Goal: Information Seeking & Learning: Learn about a topic

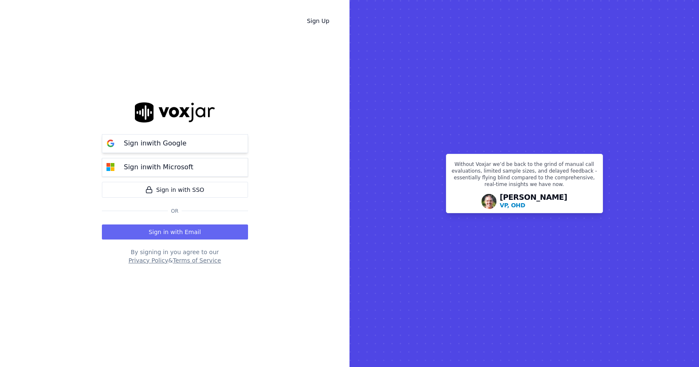
click at [205, 148] on button "Sign in with Google" at bounding box center [175, 143] width 146 height 19
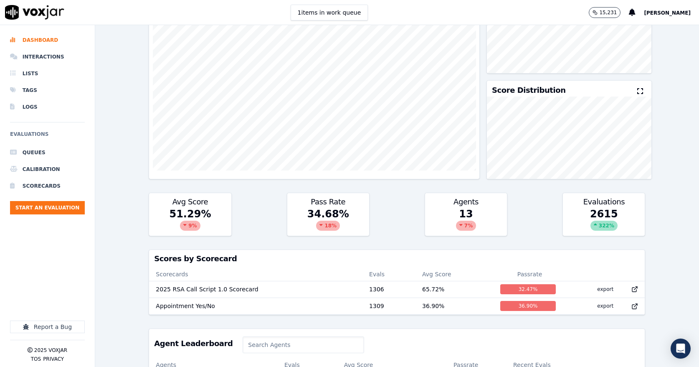
scroll to position [87, 0]
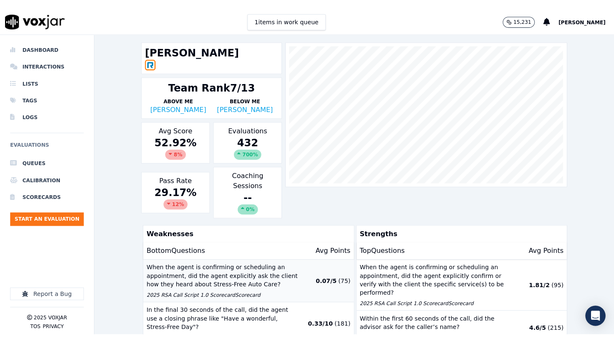
scroll to position [27, 0]
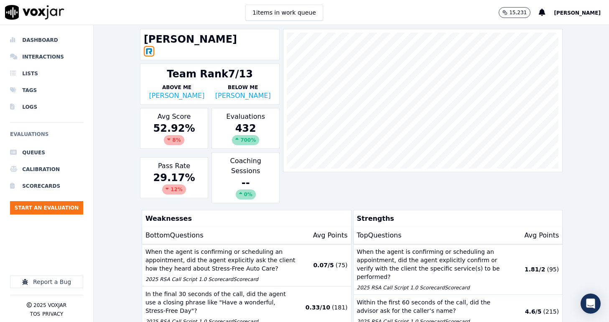
click at [217, 232] on div "Bottom Questions Avg Points" at bounding box center [246, 235] width 209 height 17
click at [221, 250] on p "When the agent is confirming or scheduling an appointment, did the agent explic…" at bounding box center [221, 259] width 152 height 25
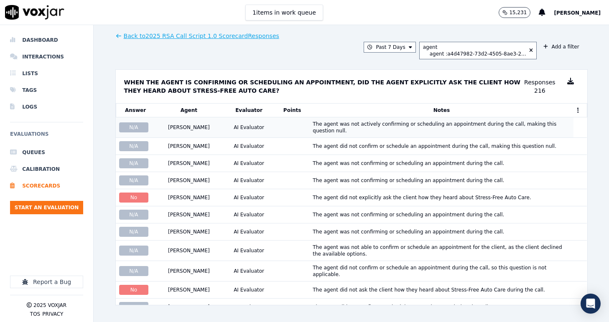
click at [209, 129] on div "[PERSON_NAME]" at bounding box center [188, 127] width 61 height 7
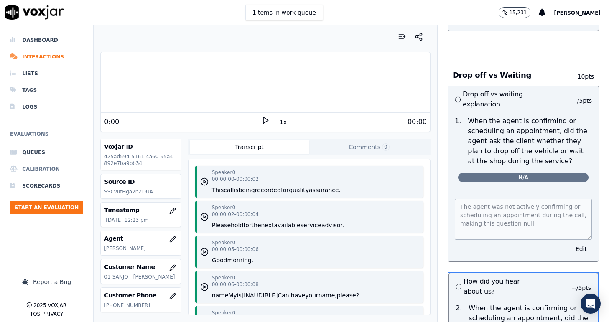
scroll to position [2049, 0]
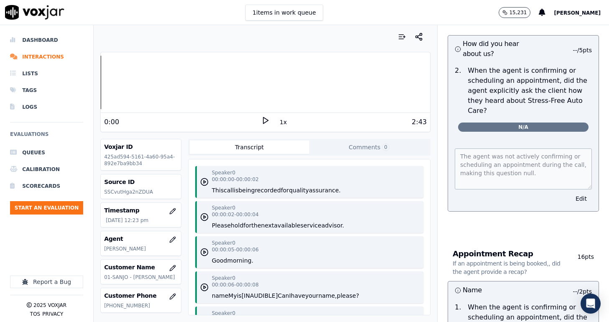
click at [263, 119] on icon at bounding box center [265, 120] width 8 height 8
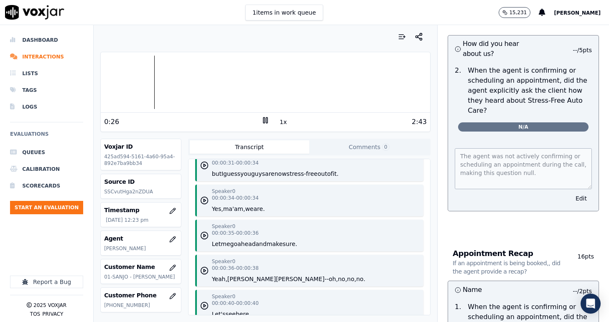
scroll to position [475, 0]
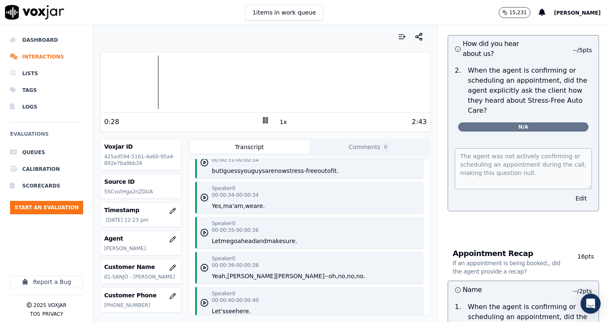
click at [260, 209] on button "are." at bounding box center [259, 206] width 11 height 8
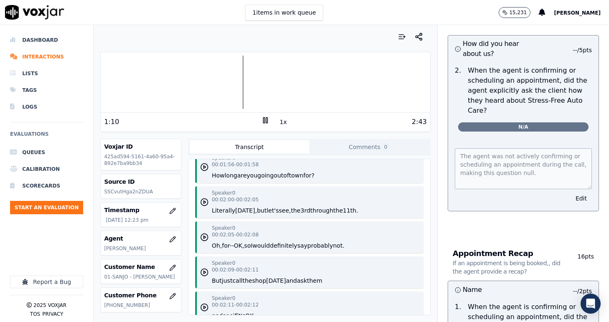
scroll to position [1531, 0]
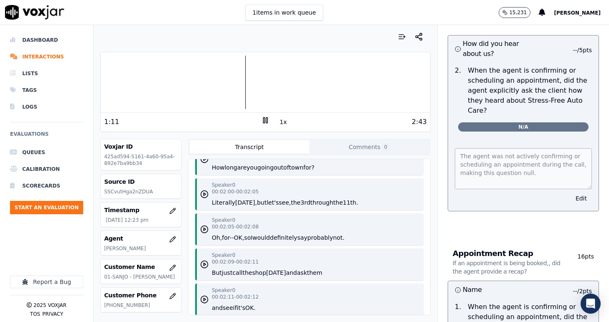
click at [250, 239] on button "so" at bounding box center [247, 238] width 7 height 8
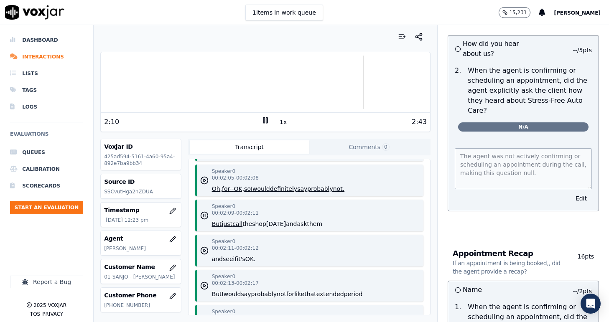
scroll to position [1583, 0]
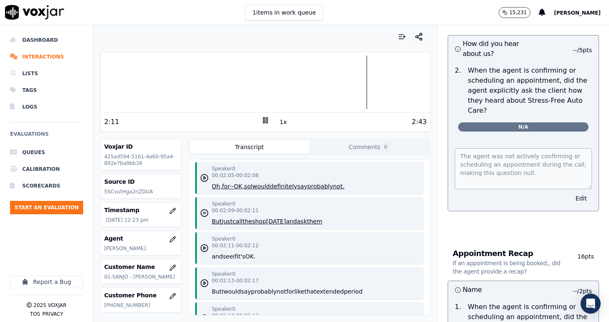
click at [266, 121] on rect at bounding box center [266, 119] width 1 height 5
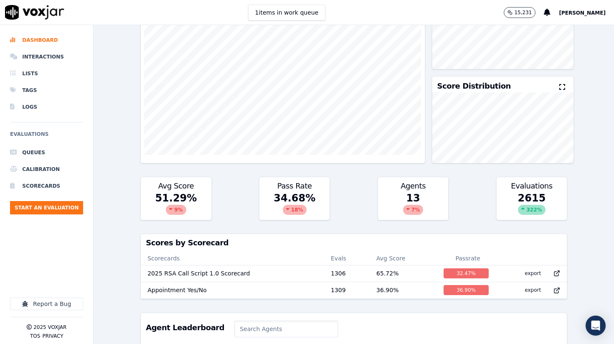
scroll to position [75, 0]
